Goal: Information Seeking & Learning: Learn about a topic

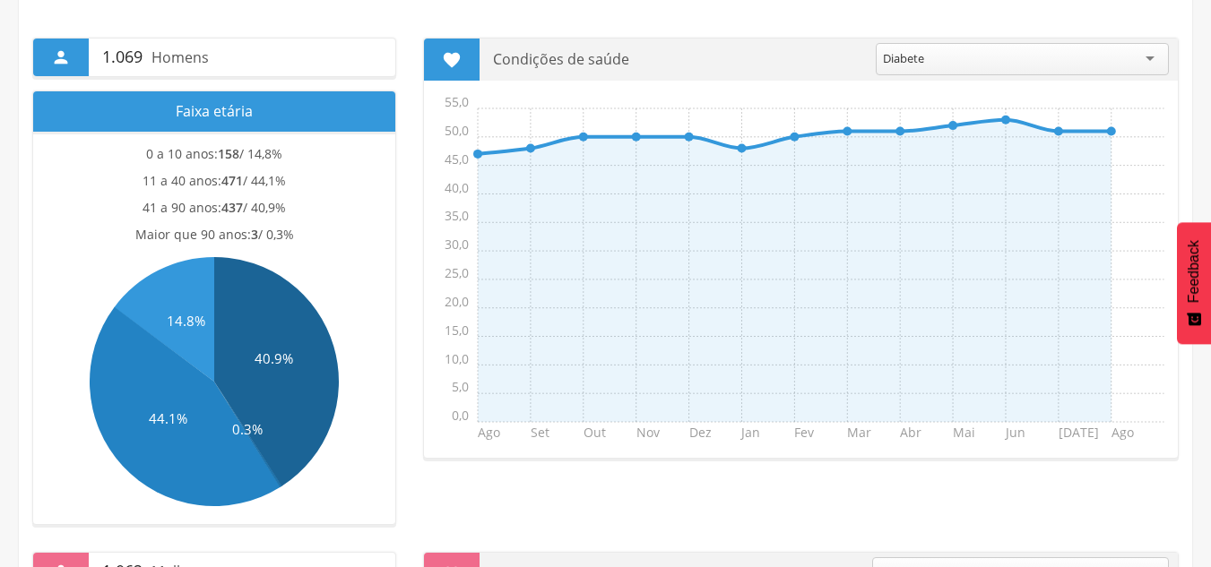
scroll to position [438, 0]
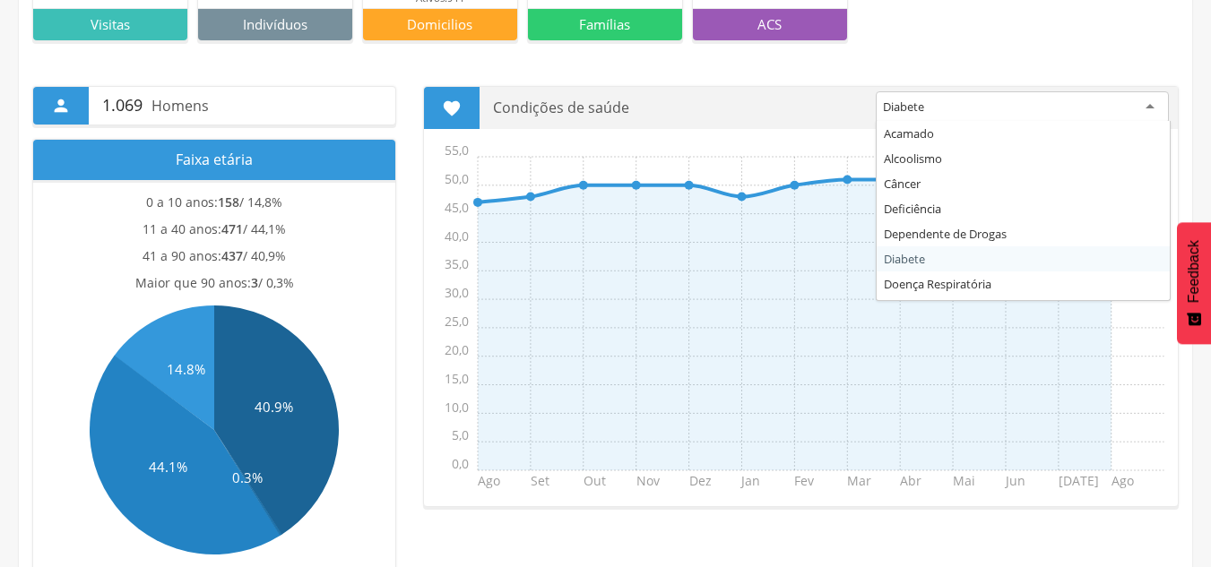
click at [1151, 106] on div "Diabete" at bounding box center [1022, 107] width 293 height 32
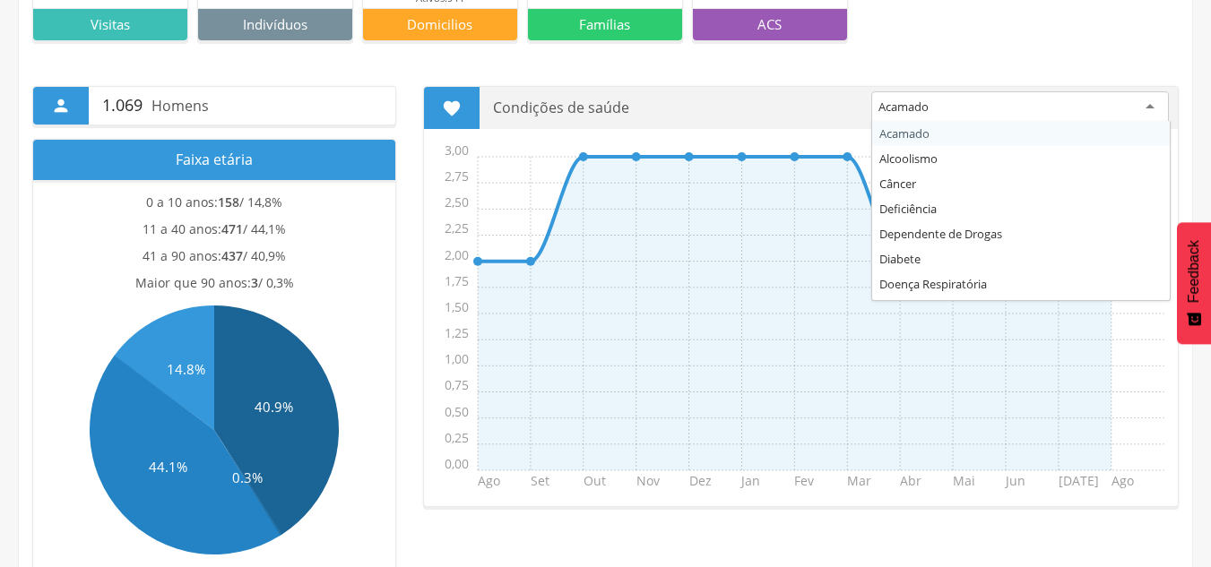
click at [1149, 103] on div "Acamado" at bounding box center [1020, 107] width 298 height 32
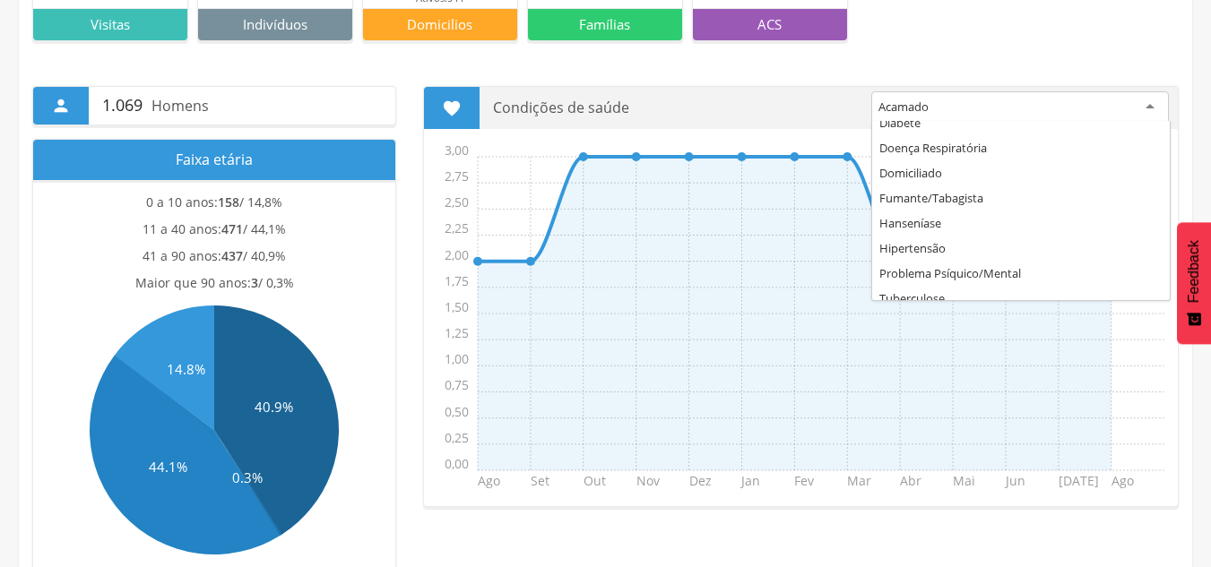
scroll to position [140, 0]
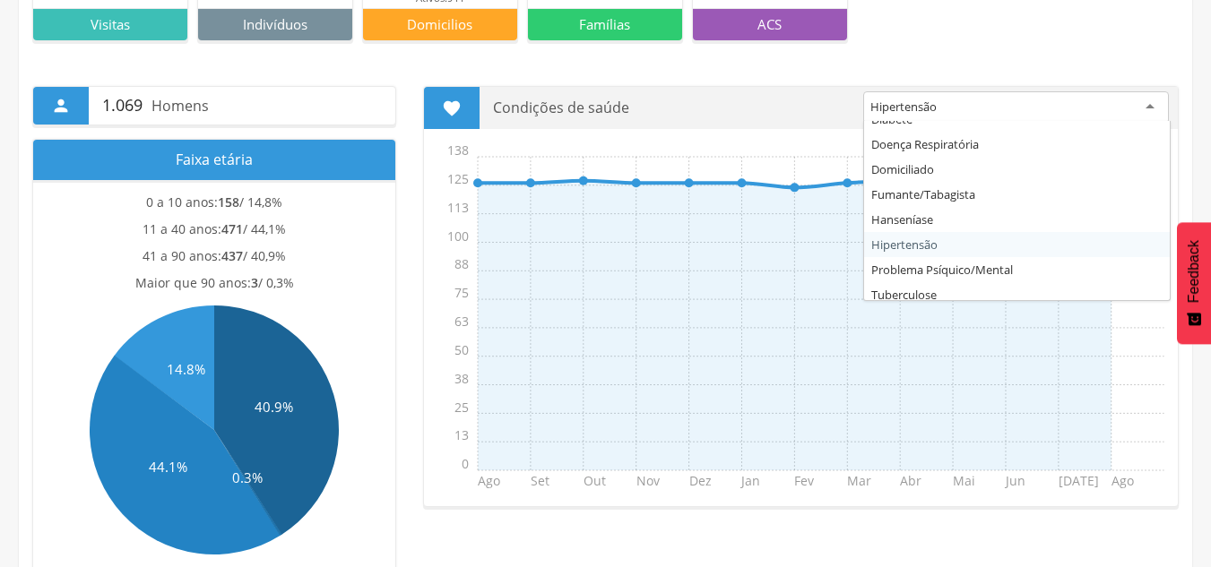
click at [1152, 106] on div "Hipertensão" at bounding box center [1016, 107] width 306 height 32
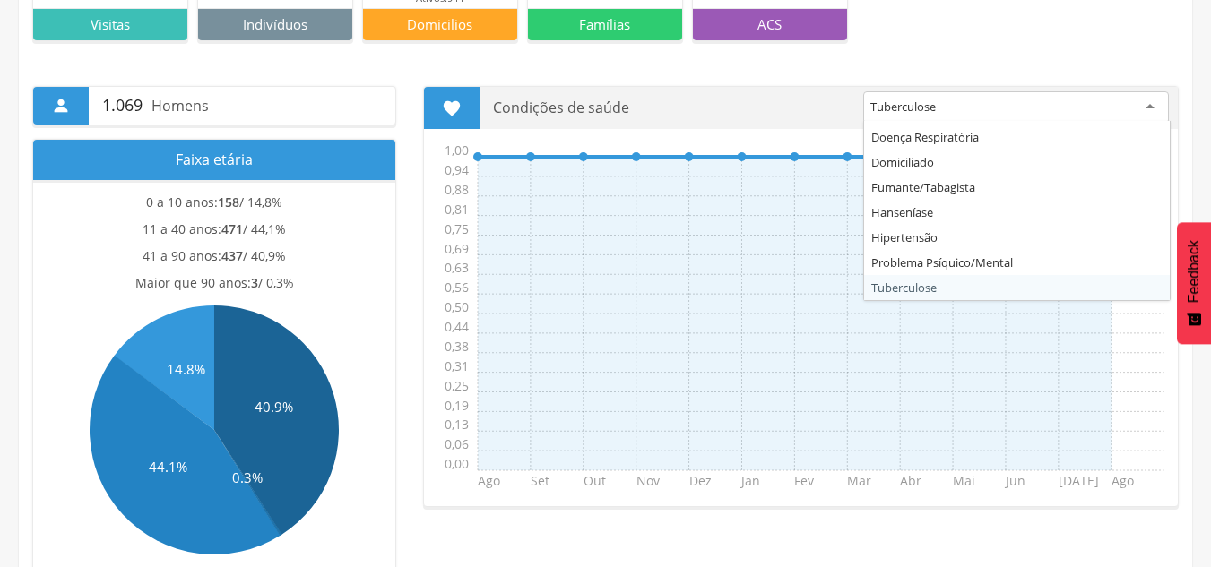
click at [1147, 103] on div "Tuberculose" at bounding box center [1016, 107] width 306 height 32
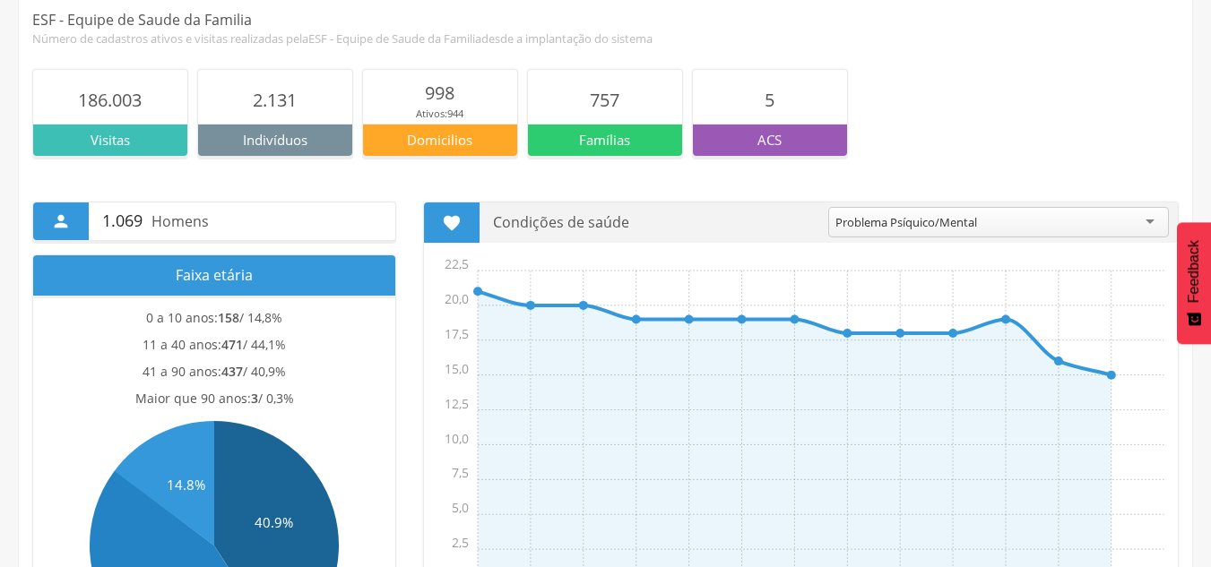
scroll to position [321, 0]
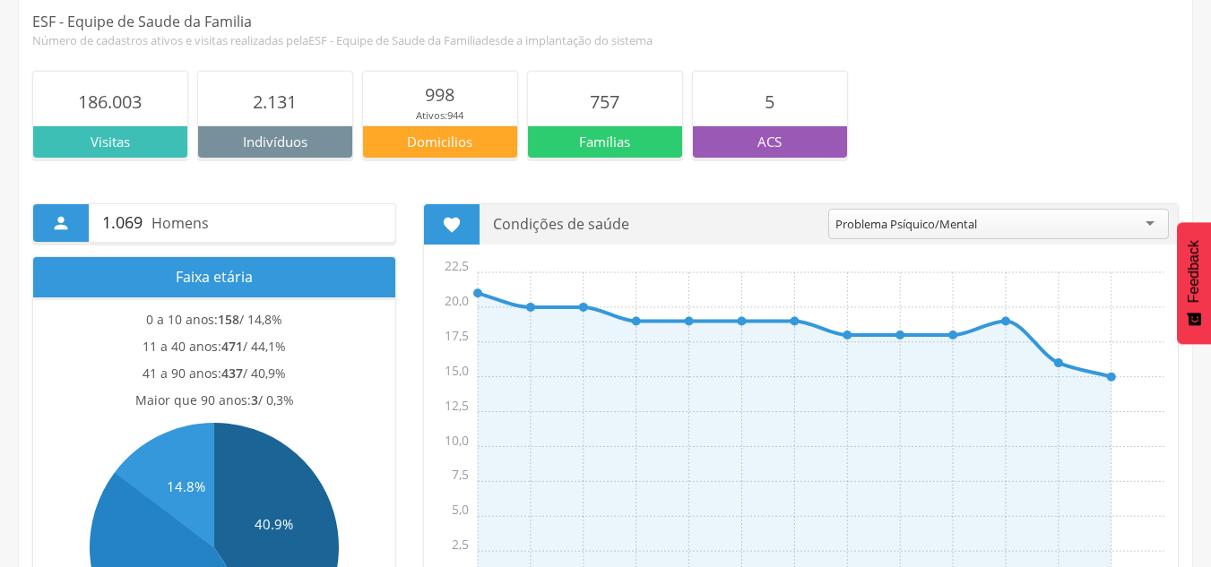
click at [212, 212] on p "1.069 Homens" at bounding box center [242, 223] width 280 height 38
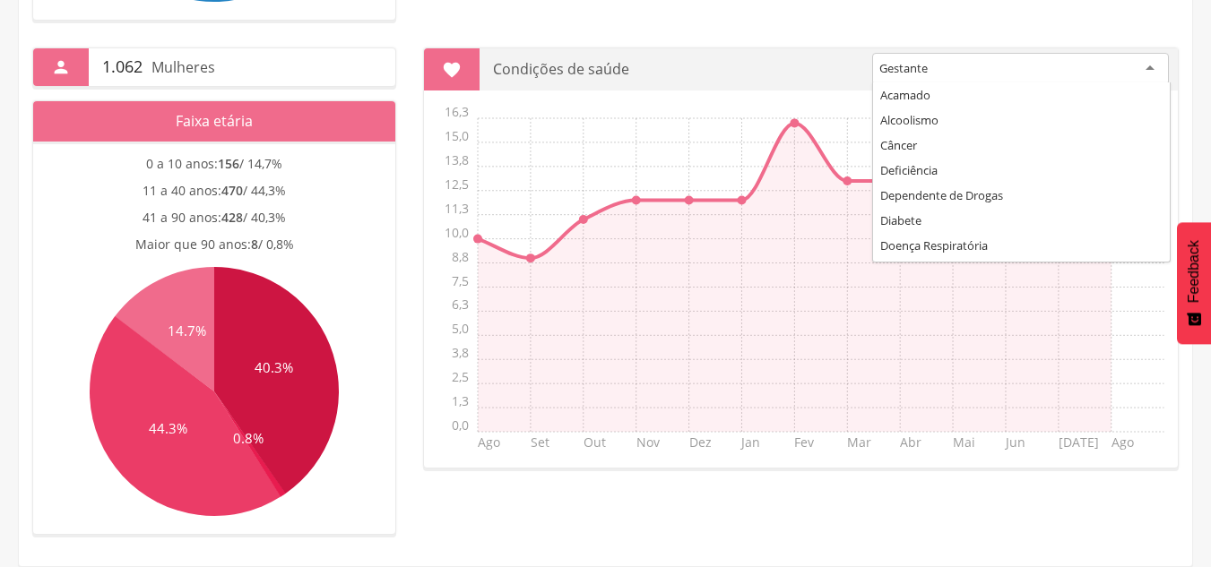
scroll to position [72, 0]
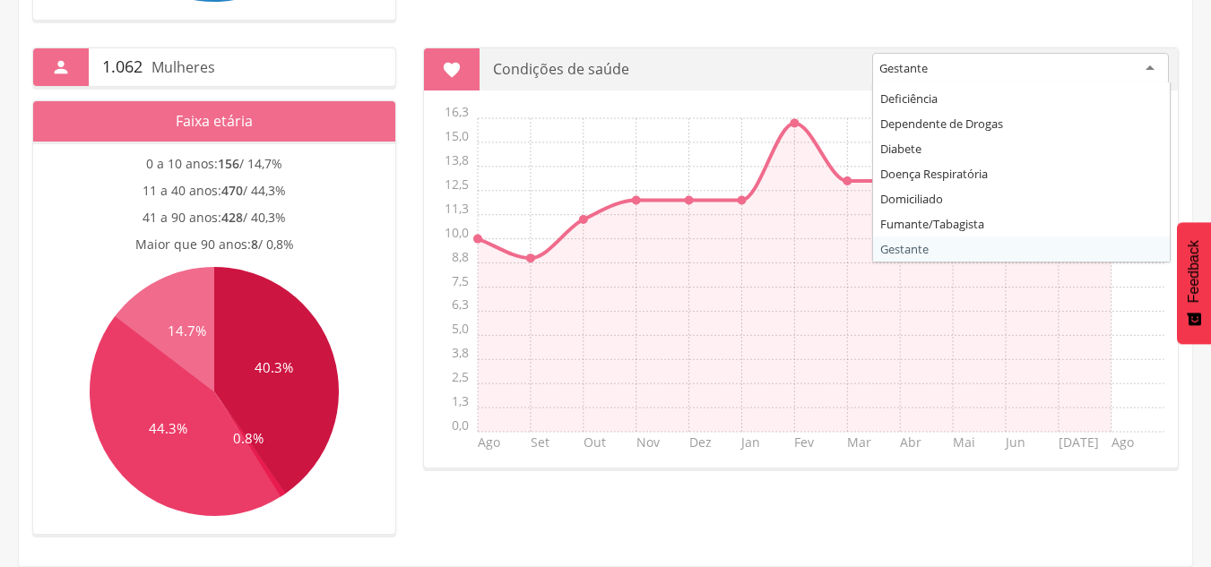
click at [1147, 71] on div "Gestante" at bounding box center [1020, 69] width 297 height 32
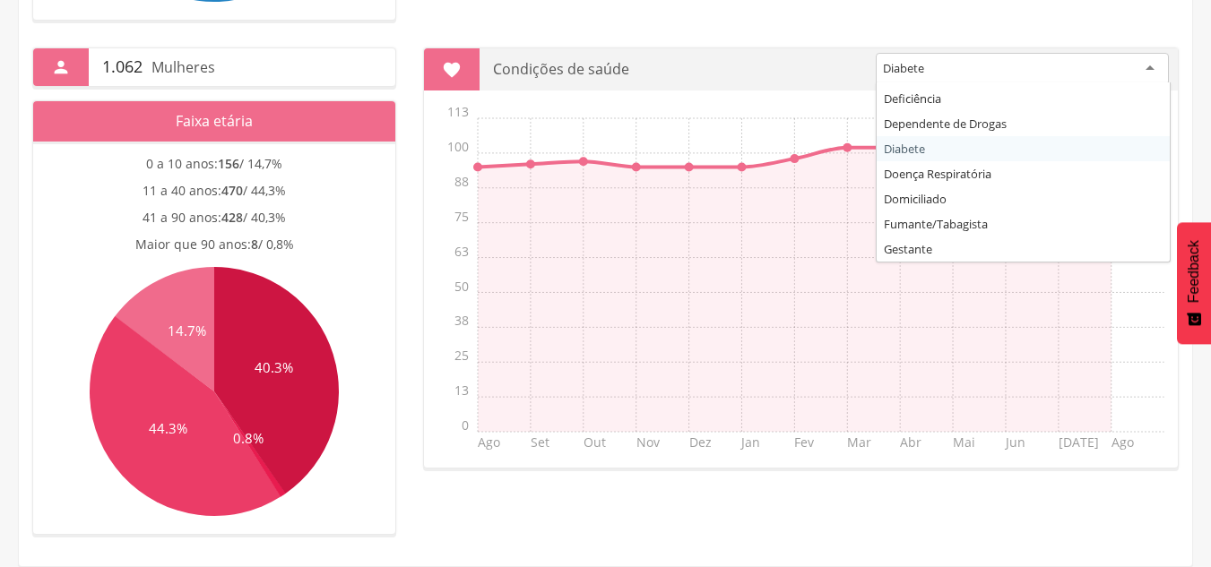
click at [1147, 72] on div "Diabete" at bounding box center [1022, 69] width 293 height 32
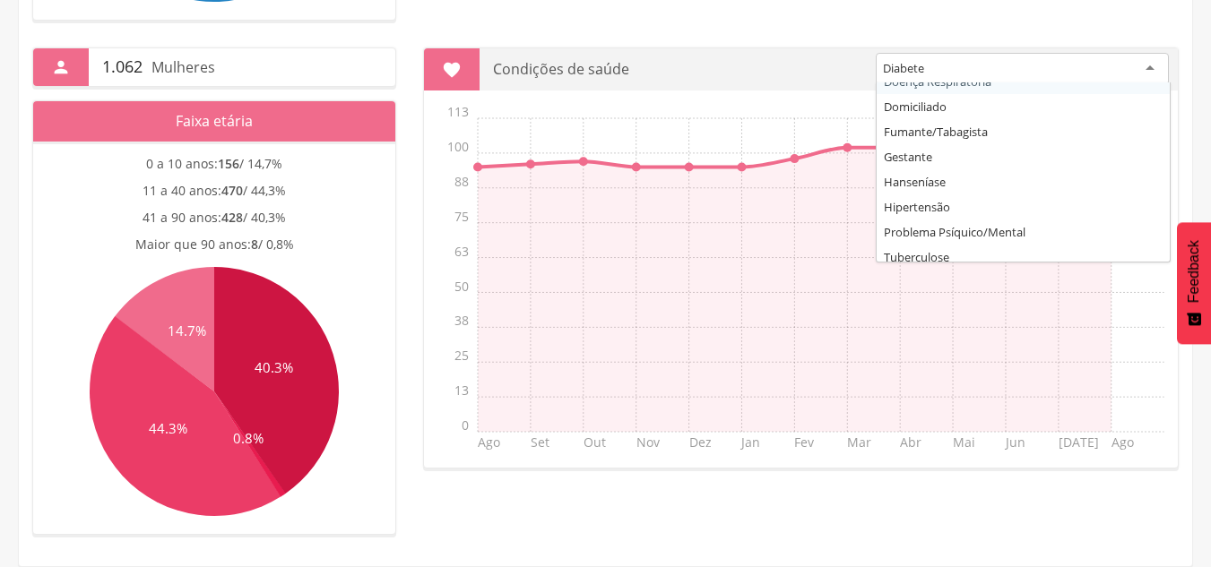
scroll to position [167, 0]
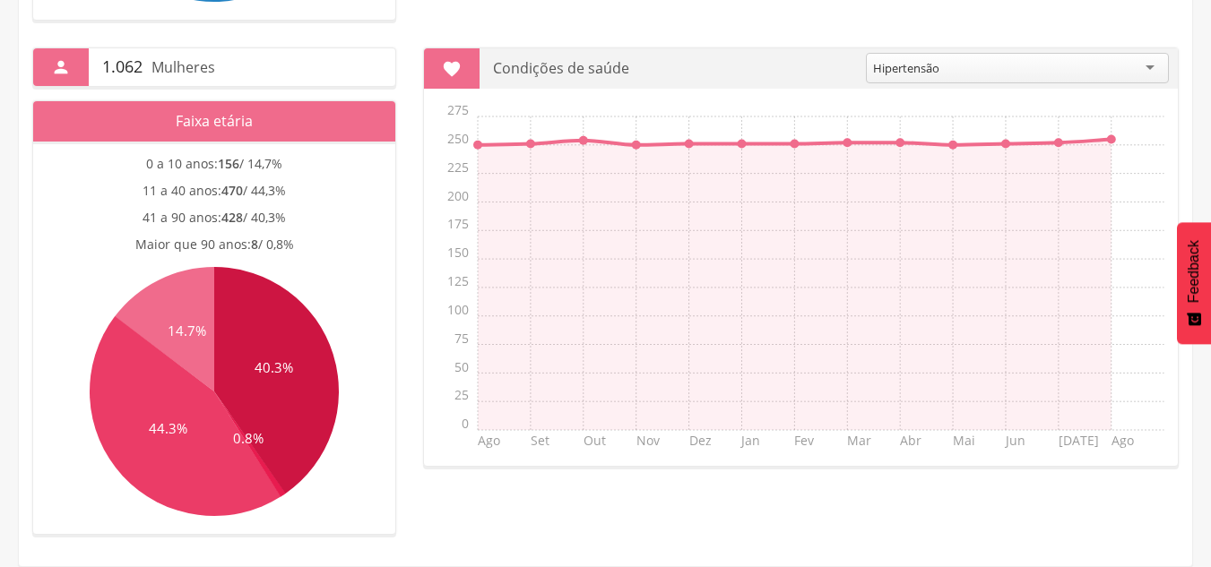
click at [1148, 73] on div "Hipertensão" at bounding box center [1017, 68] width 303 height 30
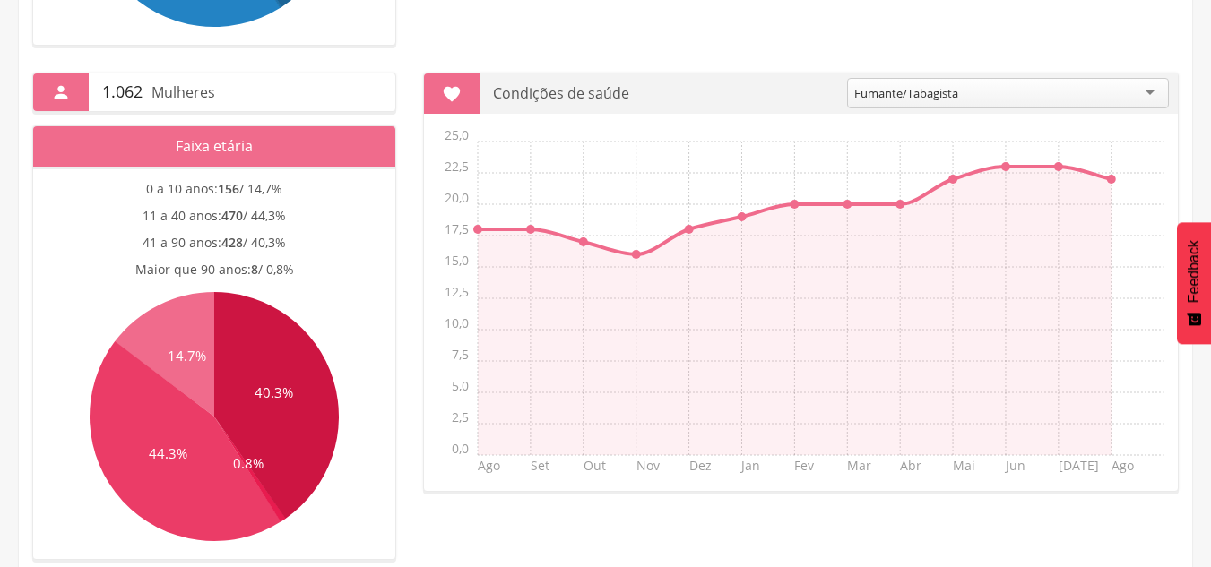
scroll to position [991, 0]
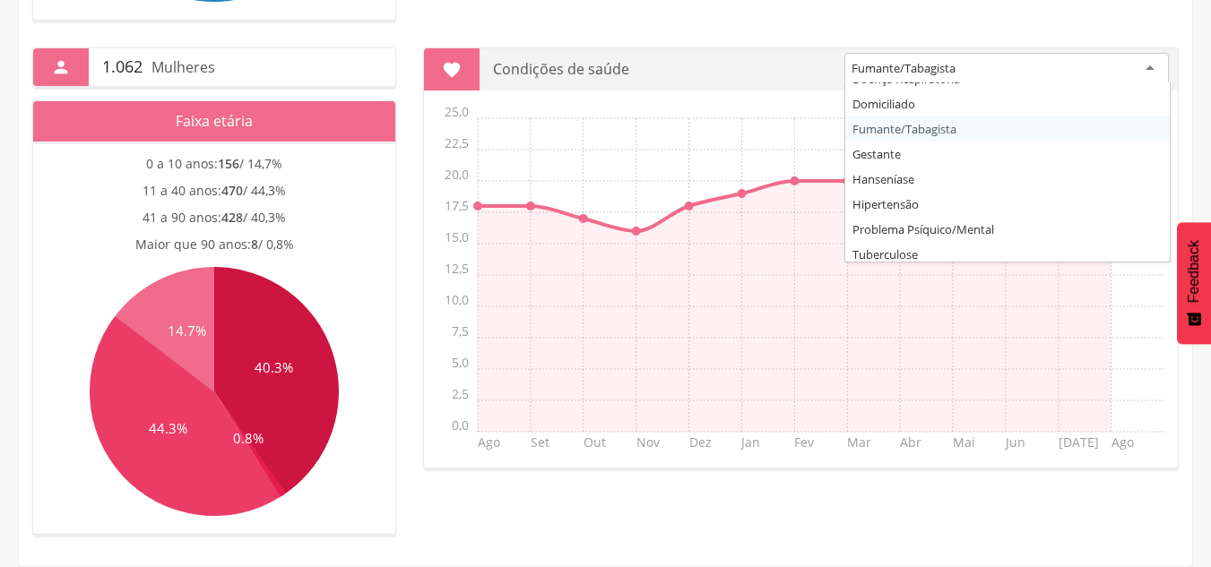
click at [1146, 65] on div "Fumante/Tabagista" at bounding box center [1006, 69] width 325 height 32
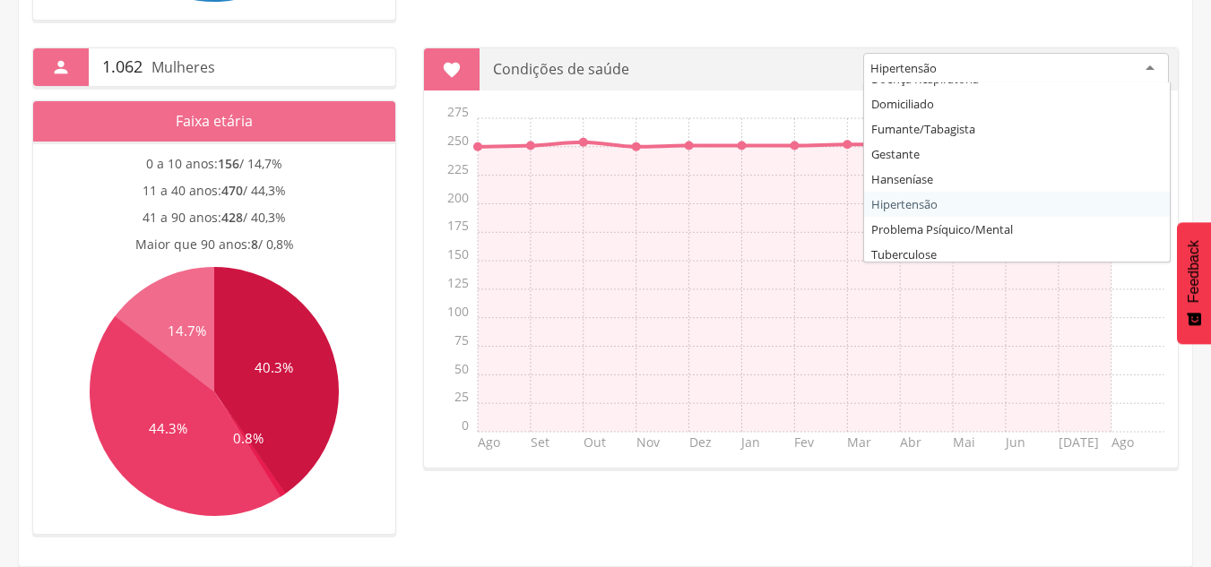
click at [1147, 68] on div "Hipertensão" at bounding box center [1016, 69] width 306 height 32
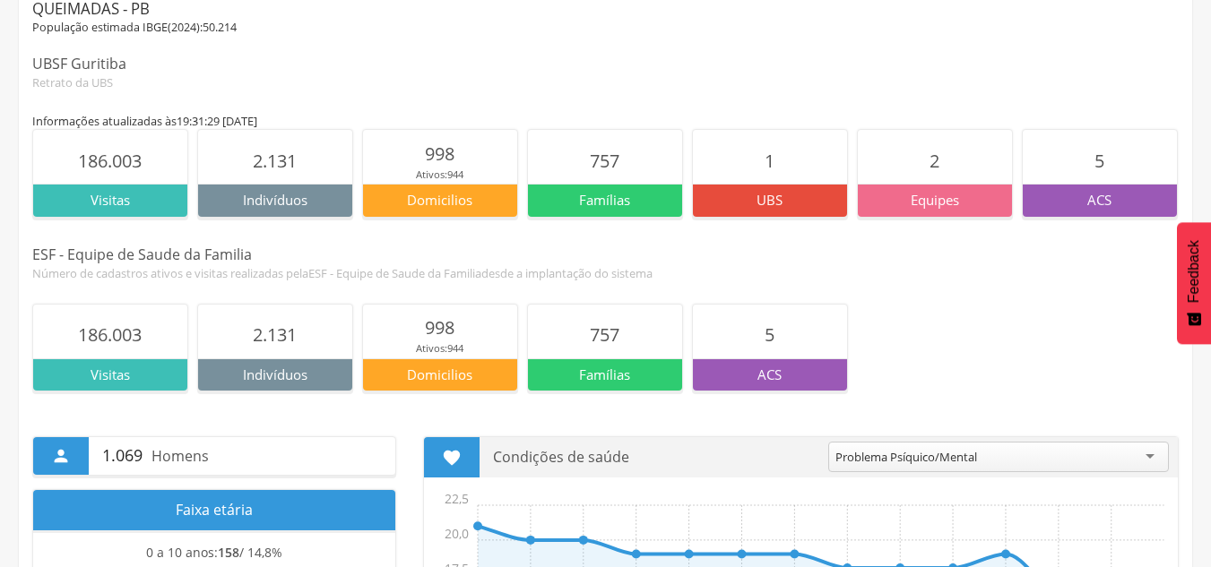
scroll to position [0, 0]
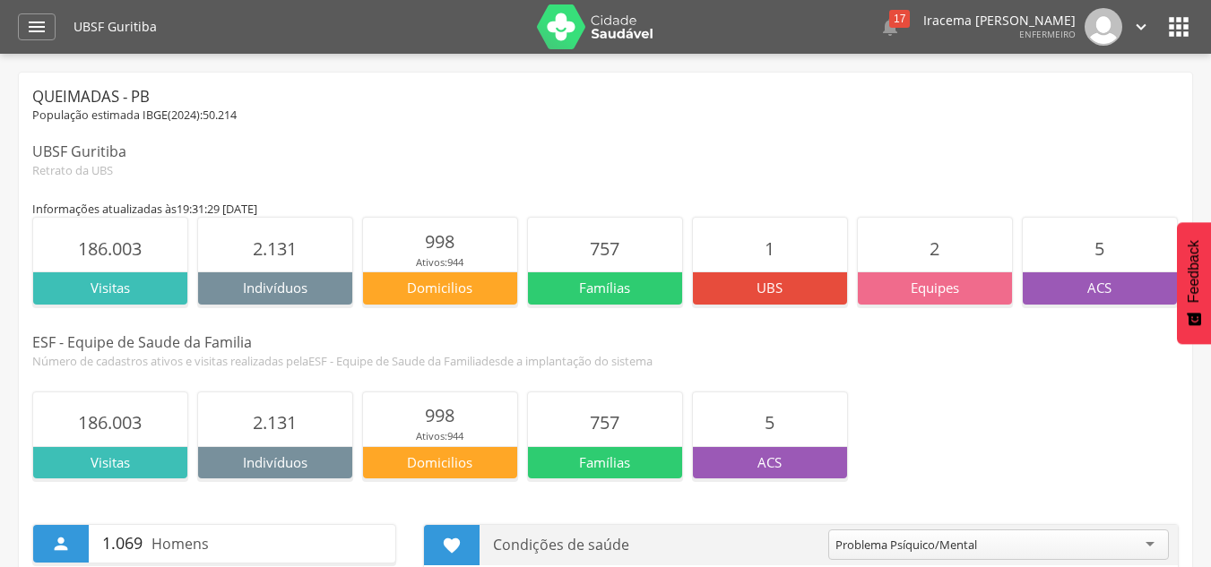
click at [1178, 30] on icon "" at bounding box center [1179, 27] width 29 height 29
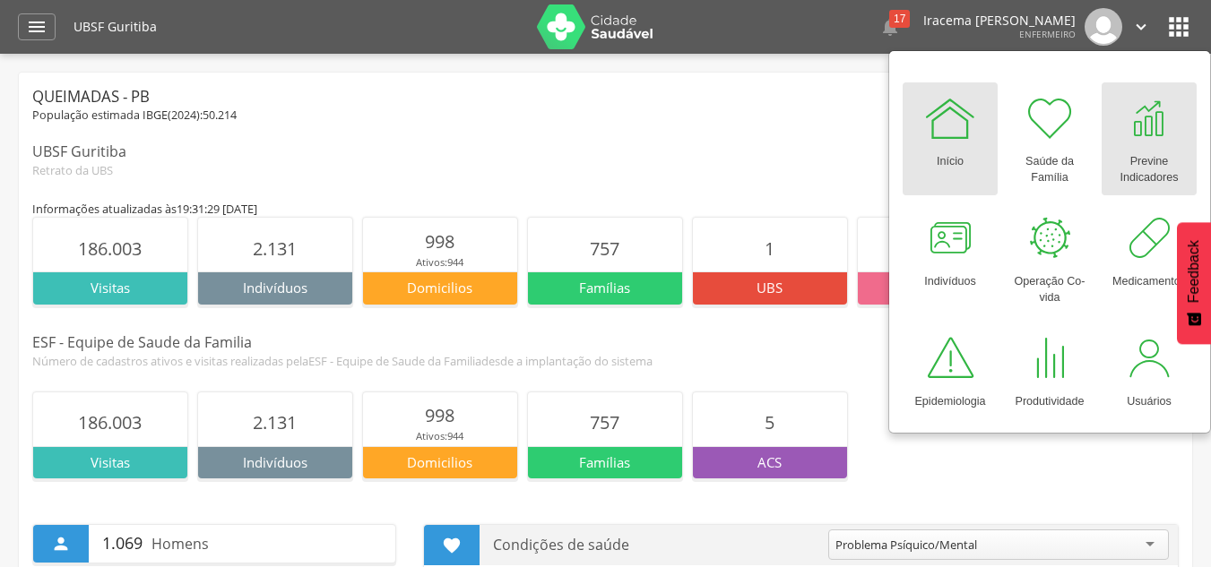
click at [1156, 135] on div at bounding box center [1149, 118] width 54 height 54
